Goal: Task Accomplishment & Management: Complete application form

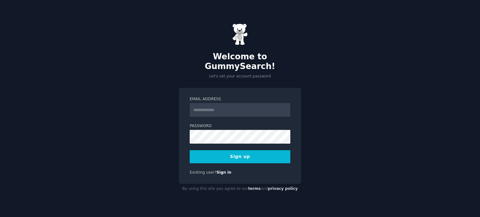
click at [221, 104] on input "Email Address" at bounding box center [240, 110] width 101 height 14
type input "**********"
click at [368, 98] on div "**********" at bounding box center [240, 108] width 480 height 217
click at [190, 144] on div at bounding box center [190, 144] width 0 height 0
click at [165, 141] on div "**********" at bounding box center [240, 108] width 480 height 217
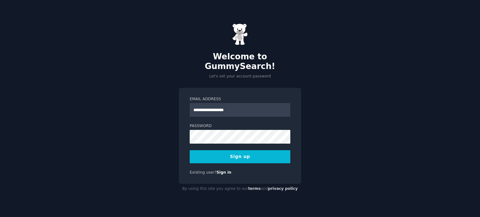
click at [242, 151] on button "Sign up" at bounding box center [240, 156] width 101 height 13
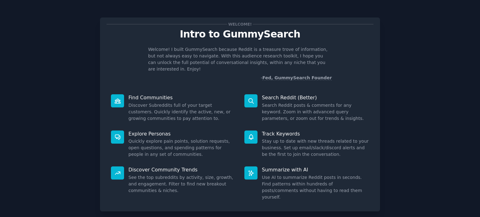
scroll to position [27, 0]
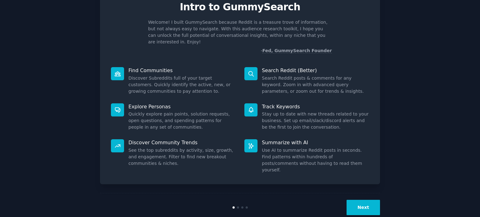
click at [372, 200] on button "Next" at bounding box center [363, 207] width 33 height 15
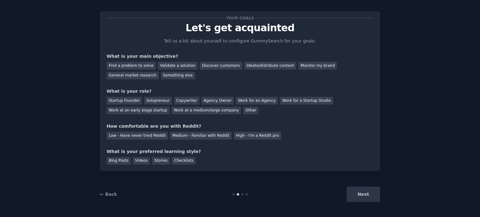
click at [372, 192] on div "Next" at bounding box center [333, 194] width 93 height 15
click at [360, 195] on div "Next" at bounding box center [333, 194] width 93 height 15
click at [361, 192] on div "Next" at bounding box center [333, 194] width 93 height 15
click at [204, 88] on div "What is your role?" at bounding box center [240, 91] width 267 height 7
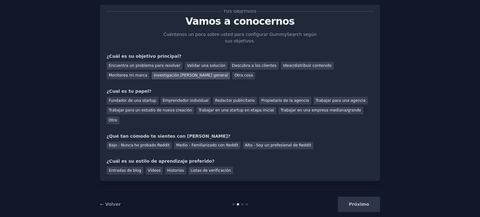
click at [154, 73] on font "Investigación [PERSON_NAME] general" at bounding box center [191, 75] width 74 height 4
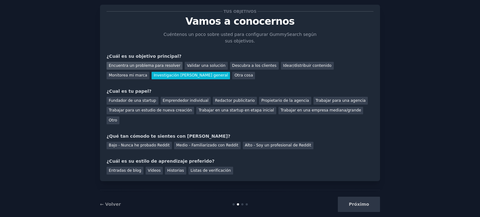
click at [166, 65] on font "Encuentra un problema para resolver" at bounding box center [145, 65] width 72 height 4
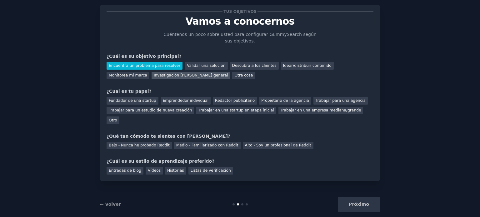
click at [160, 75] on font "Investigación [PERSON_NAME] general" at bounding box center [191, 75] width 74 height 4
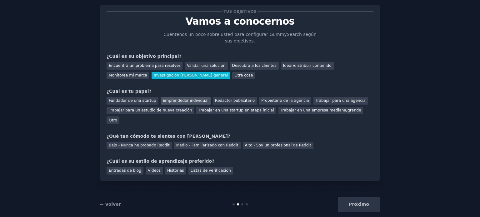
click at [194, 100] on font "Emprendedor individual" at bounding box center [186, 100] width 46 height 4
click at [159, 143] on font "Bajo - Nunca he probado Reddit" at bounding box center [139, 145] width 61 height 4
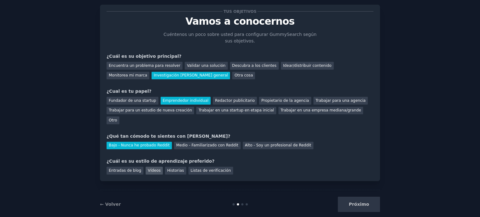
click at [151, 169] on font "Vídeos" at bounding box center [154, 171] width 13 height 4
click at [369, 197] on button "Próximo" at bounding box center [359, 204] width 42 height 15
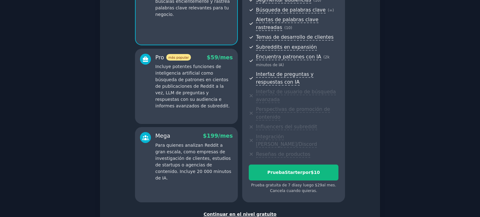
scroll to position [123, 0]
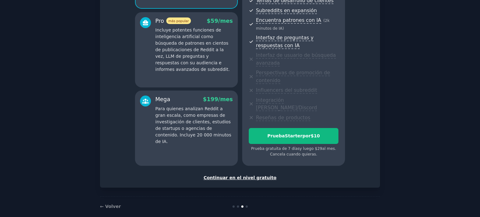
click at [258, 175] on font "Continuar en el nivel gratuito" at bounding box center [240, 177] width 73 height 5
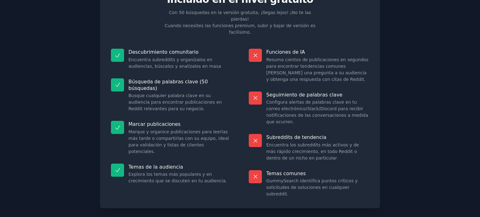
scroll to position [46, 0]
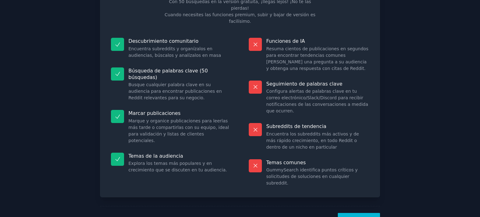
click at [363, 217] on font "¡Vamos!" at bounding box center [359, 220] width 20 height 5
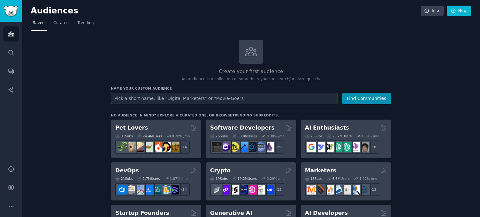
click at [371, 60] on div "Create your first audience An audience is a collection of subreddits you can se…" at bounding box center [251, 61] width 280 height 43
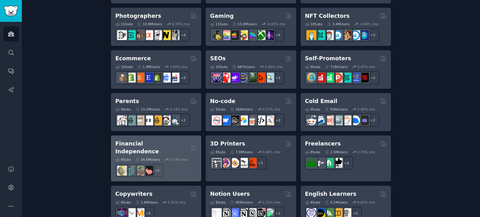
scroll to position [316, 0]
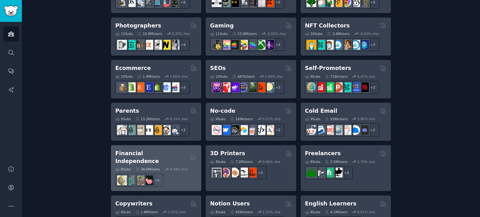
click at [150, 110] on div "Parents" at bounding box center [156, 111] width 82 height 8
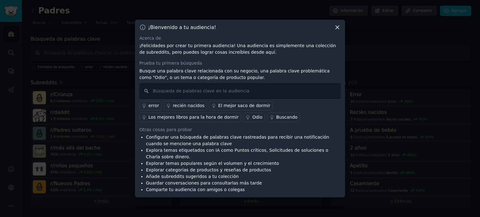
click at [173, 105] on font "recién nacidos" at bounding box center [189, 105] width 32 height 5
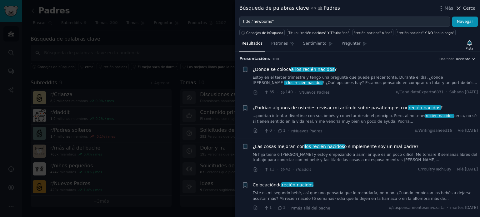
click at [461, 6] on icon at bounding box center [459, 8] width 7 height 7
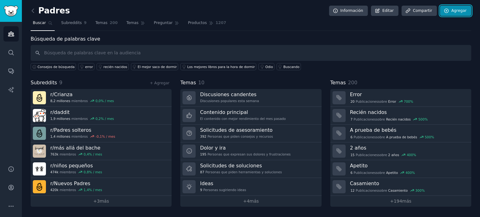
click at [461, 7] on link "Agregar" at bounding box center [455, 11] width 31 height 11
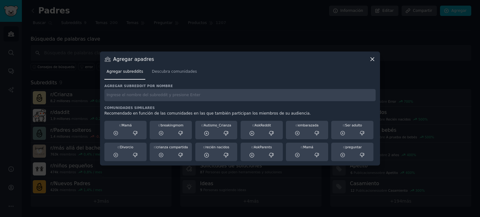
click at [371, 58] on icon at bounding box center [372, 59] width 7 height 7
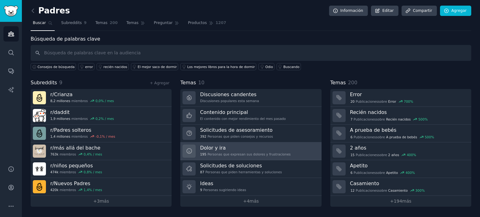
click at [211, 145] on font "Dolor y ira" at bounding box center [213, 148] width 26 height 6
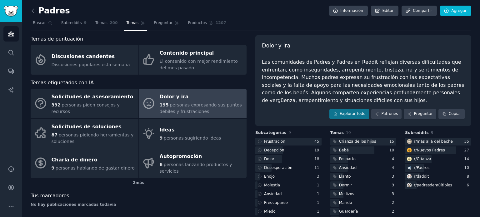
scroll to position [16, 0]
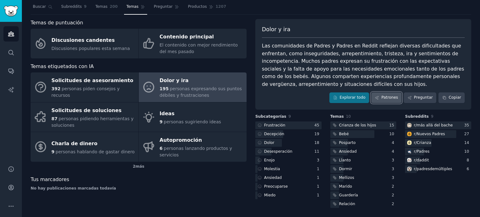
click at [389, 97] on font "Patrones" at bounding box center [389, 97] width 17 height 4
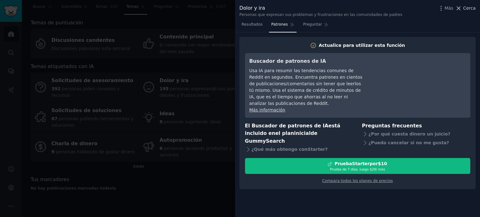
click at [461, 7] on icon at bounding box center [458, 8] width 3 height 3
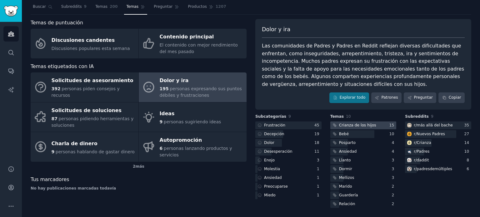
click at [357, 124] on font "Crianza de los hijos" at bounding box center [357, 125] width 37 height 4
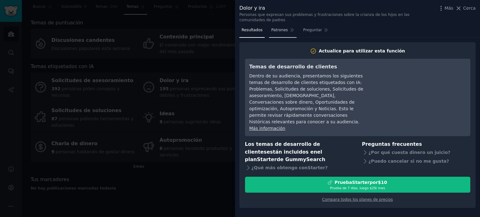
click at [275, 28] on font "Patrones" at bounding box center [279, 30] width 17 height 4
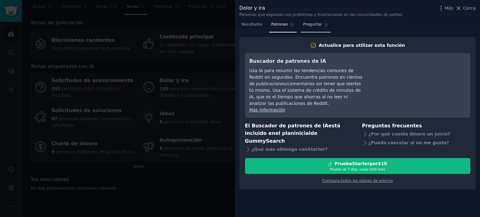
click at [312, 23] on font "Preguntar" at bounding box center [312, 24] width 19 height 4
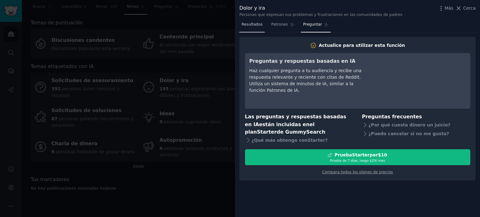
click at [253, 24] on font "Resultados" at bounding box center [252, 24] width 21 height 4
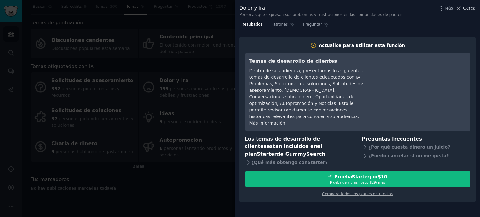
click at [462, 6] on icon at bounding box center [459, 8] width 7 height 7
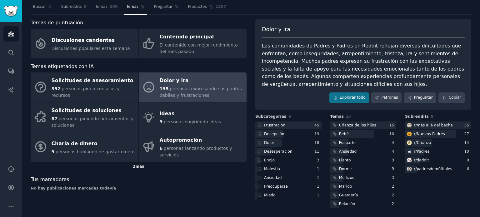
click at [131, 162] on div "2 más" at bounding box center [139, 167] width 216 height 10
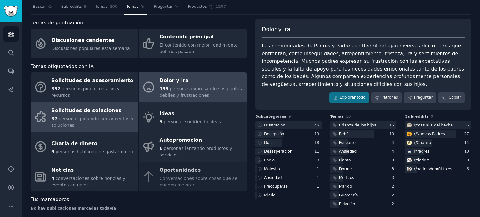
click at [84, 111] on font "Solicitudes de soluciones" at bounding box center [87, 111] width 70 height 6
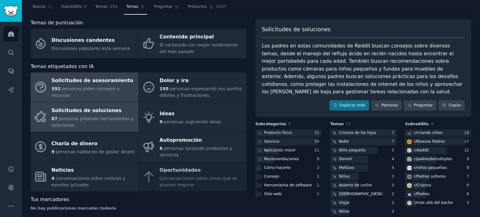
click at [100, 91] on font "personas piden consejos y recursos" at bounding box center [86, 92] width 68 height 12
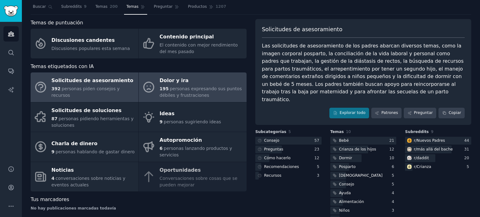
click at [176, 88] on font "personas expresando sus puntos débiles y frustraciones" at bounding box center [201, 92] width 82 height 12
